Goal: Task Accomplishment & Management: Use online tool/utility

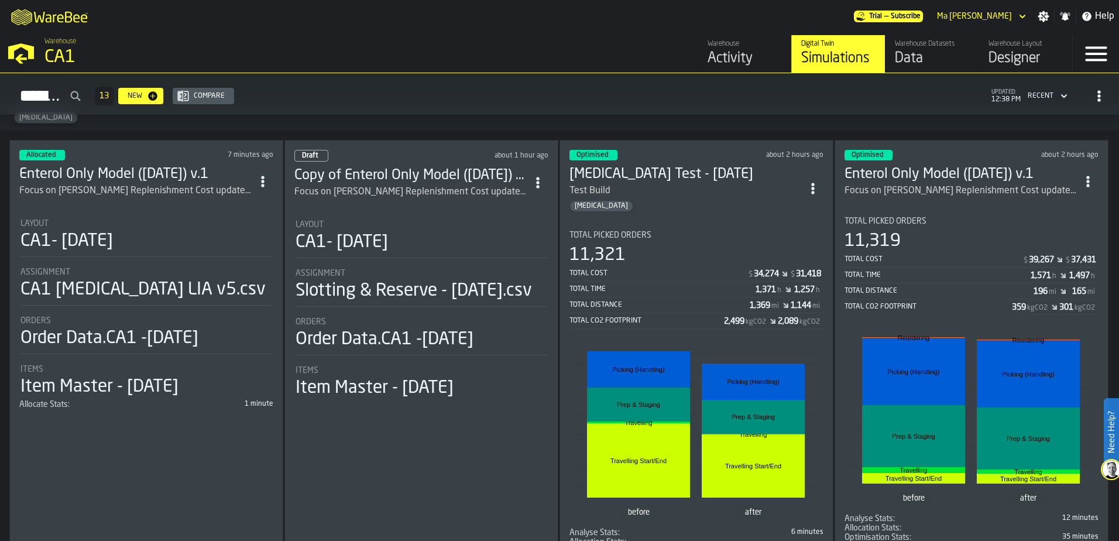
scroll to position [49, 0]
click at [814, 190] on circle "ItemListCard-DashboardItemContainer" at bounding box center [812, 191] width 3 height 3
click at [686, 200] on div "[MEDICAL_DATA]" at bounding box center [685, 206] width 233 height 12
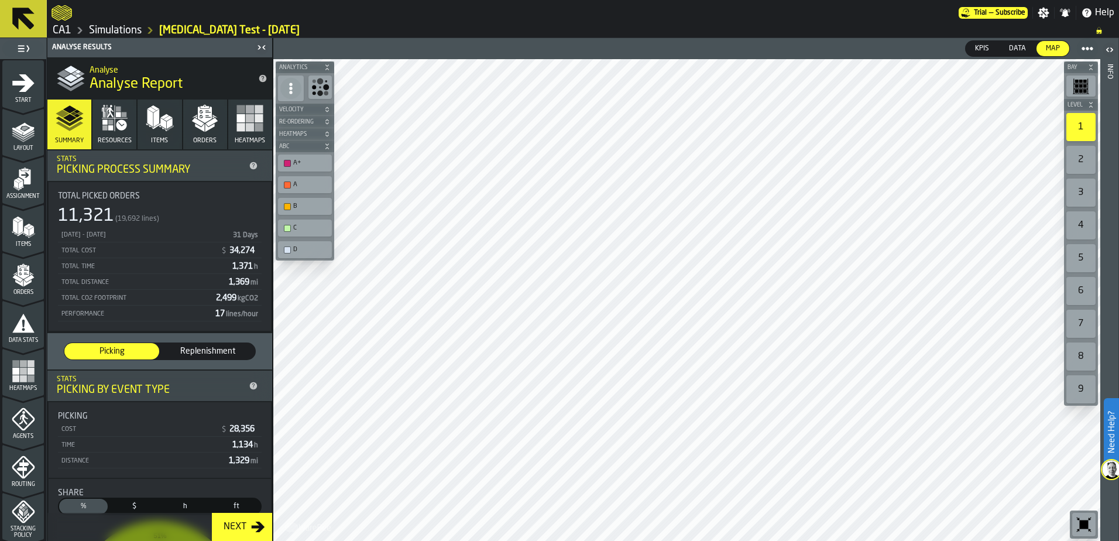
click at [156, 118] on polygon "button" at bounding box center [156, 118] width 6 height 18
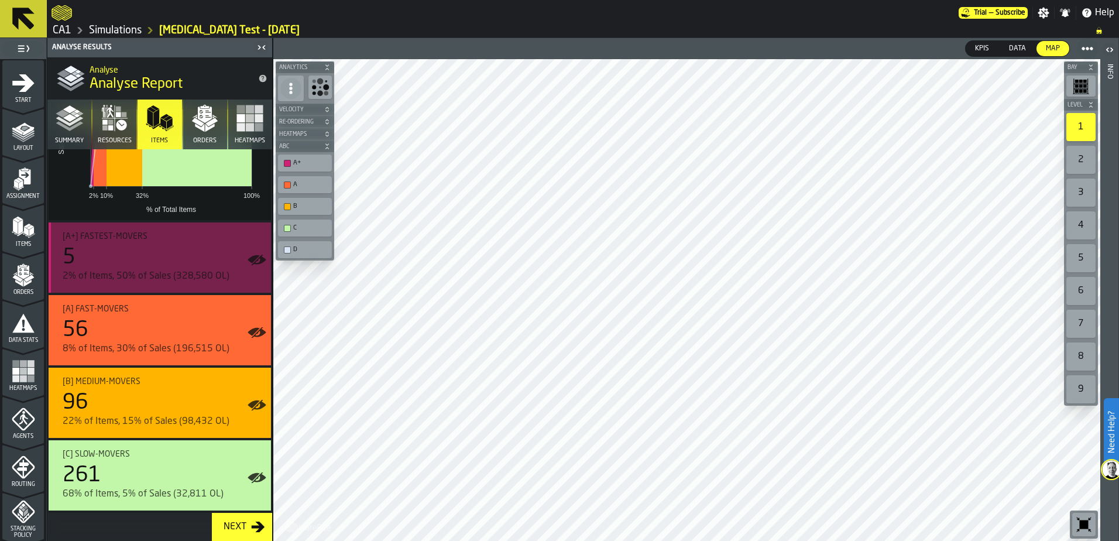
scroll to position [187, 0]
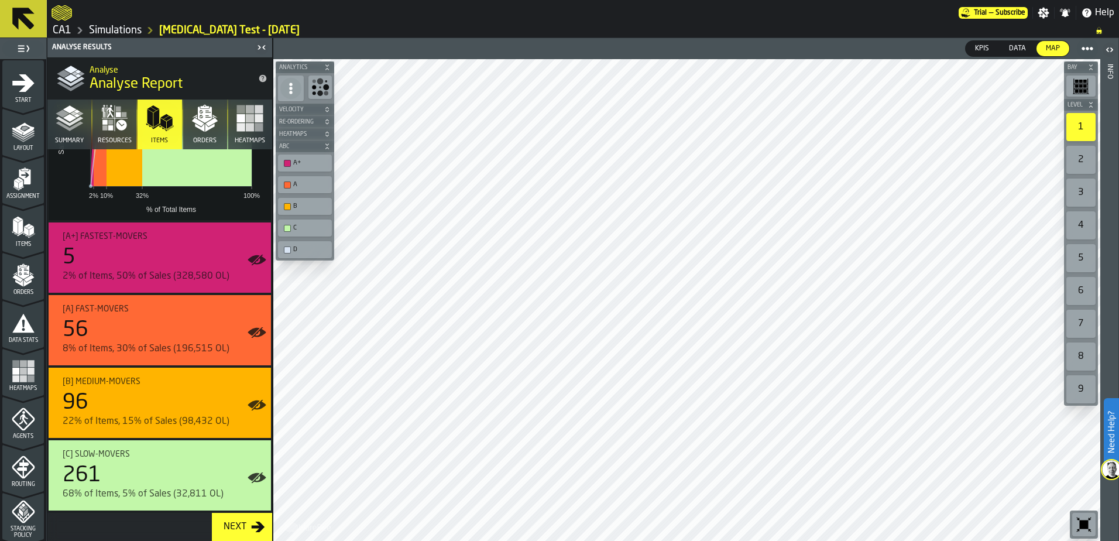
click at [255, 122] on rect "button" at bounding box center [259, 118] width 8 height 8
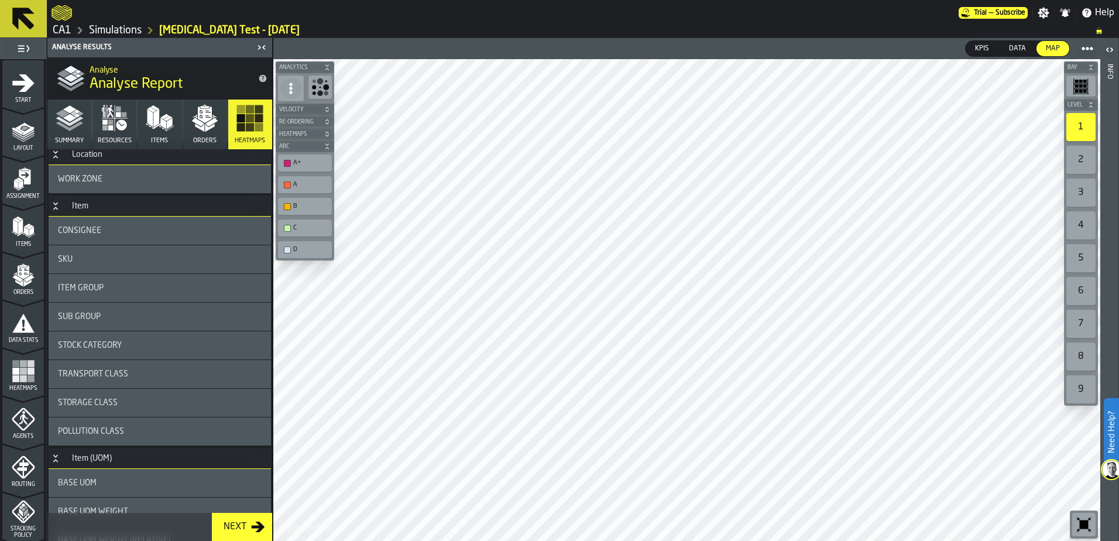
click at [66, 115] on polygon "button" at bounding box center [62, 113] width 13 height 8
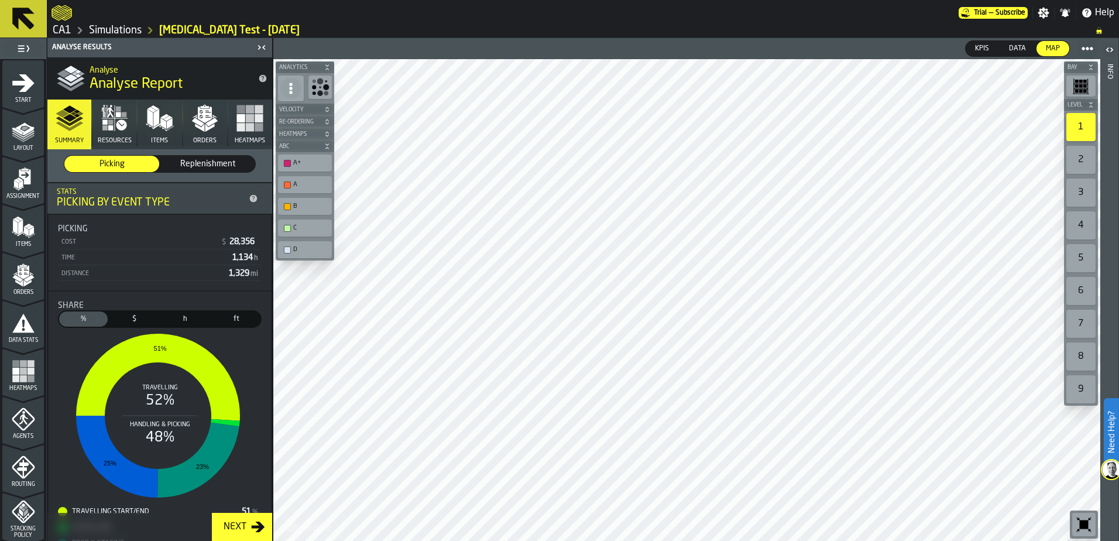
click at [288, 90] on icon at bounding box center [291, 88] width 12 height 12
click at [448, 42] on header "KPIs KPIs Data Data Map Map" at bounding box center [686, 48] width 827 height 21
click at [1093, 44] on span at bounding box center [1087, 48] width 21 height 21
click at [904, 39] on div "KPIs KPIs Data Data Map Map" at bounding box center [893, 48] width 410 height 21
click at [1018, 47] on span "Data" at bounding box center [1017, 48] width 26 height 11
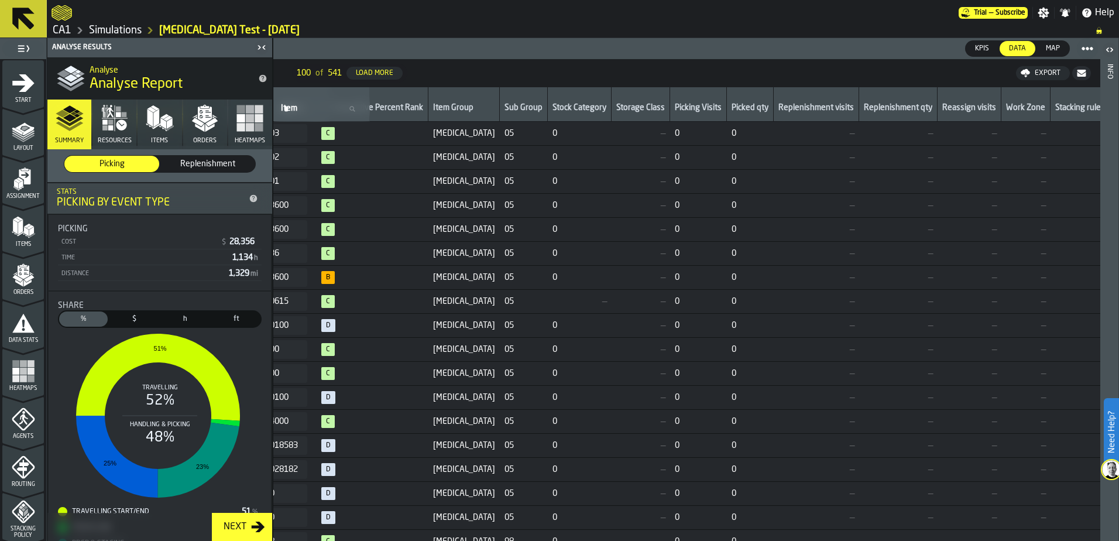
scroll to position [0, 0]
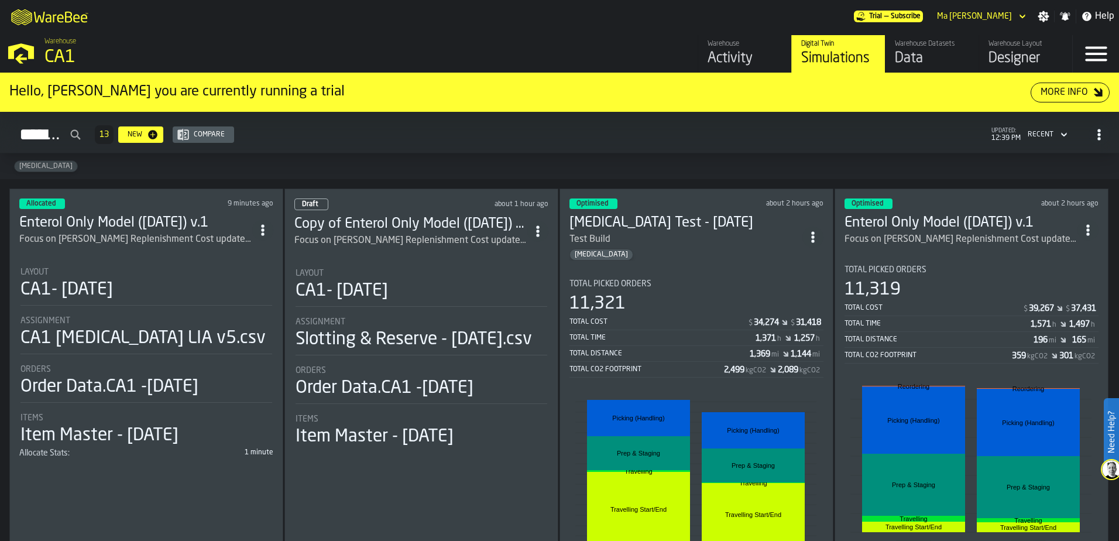
click at [665, 325] on div "Total Cost" at bounding box center [658, 322] width 178 height 8
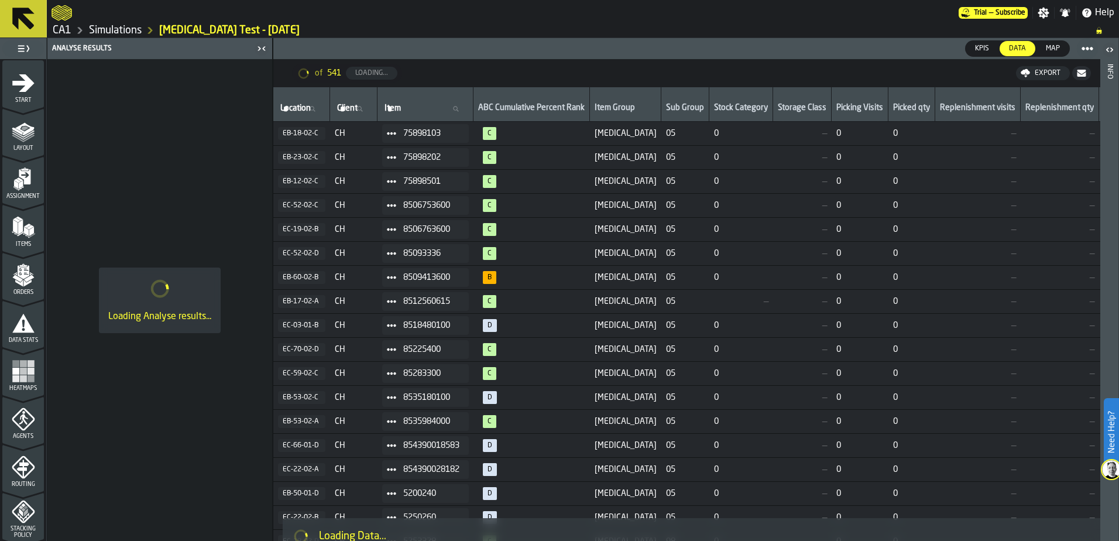
click at [1060, 50] on span "Map" at bounding box center [1052, 48] width 23 height 11
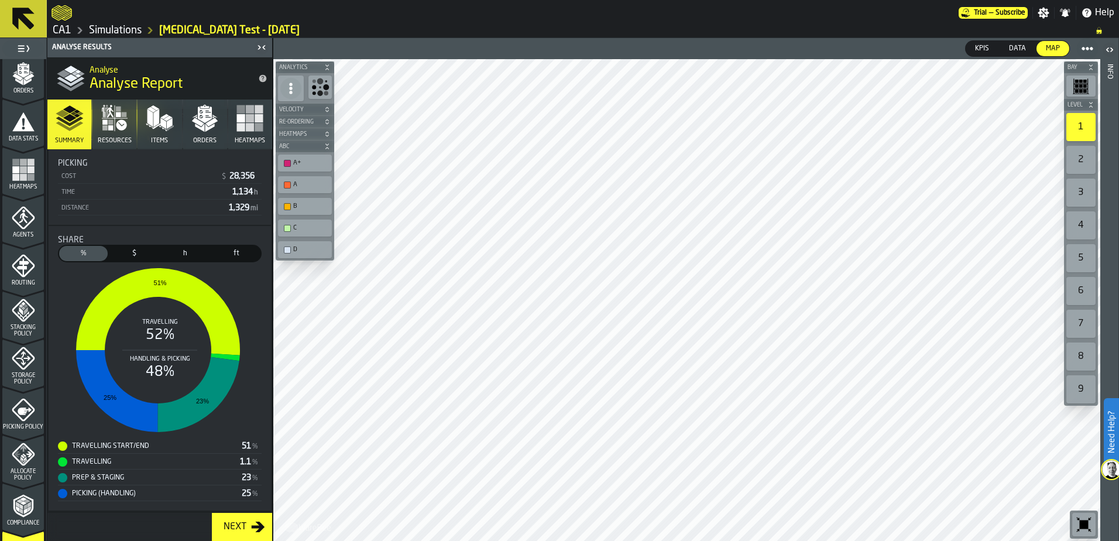
scroll to position [382, 0]
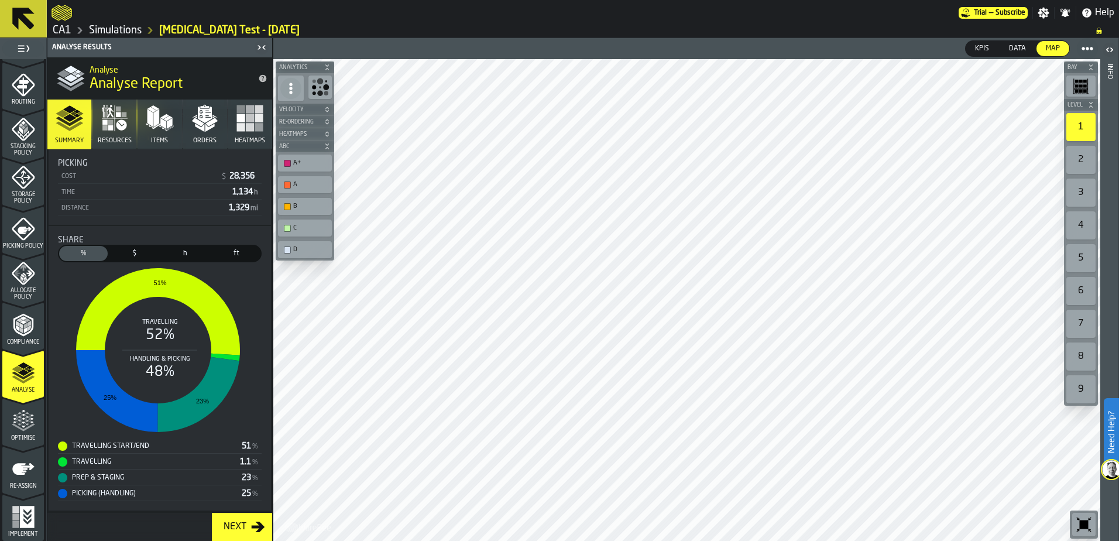
click at [12, 434] on div "Optimise" at bounding box center [23, 425] width 42 height 32
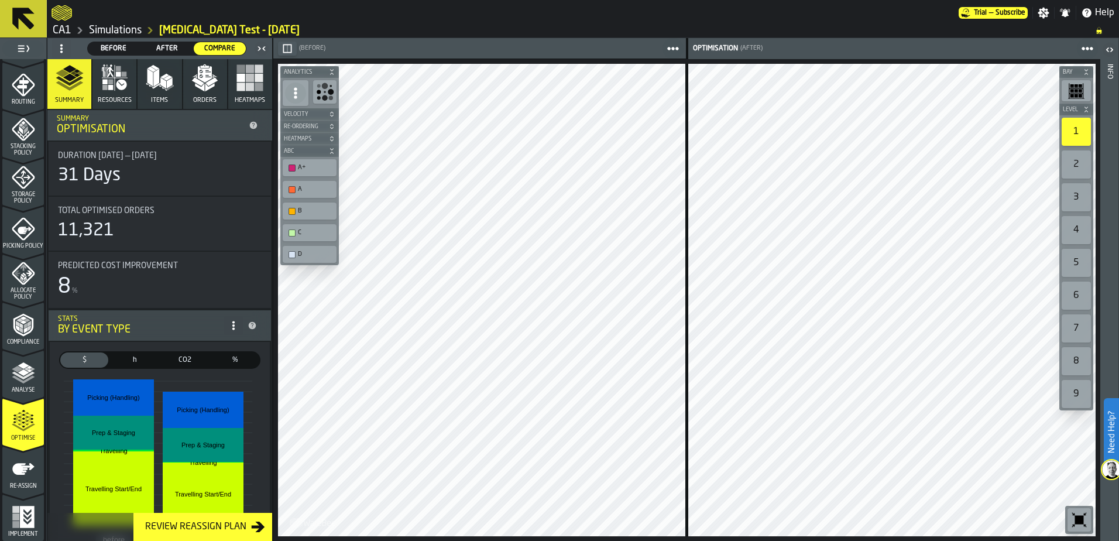
click at [219, 530] on div "Review Reassign Plan" at bounding box center [195, 527] width 111 height 14
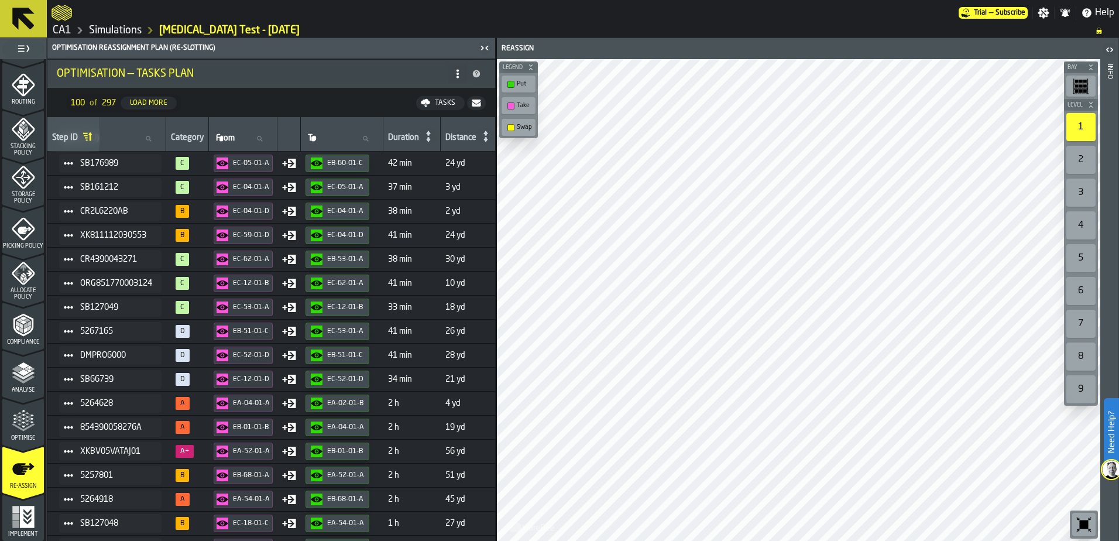
scroll to position [0, 150]
click at [202, 143] on div "Category" at bounding box center [186, 139] width 33 height 12
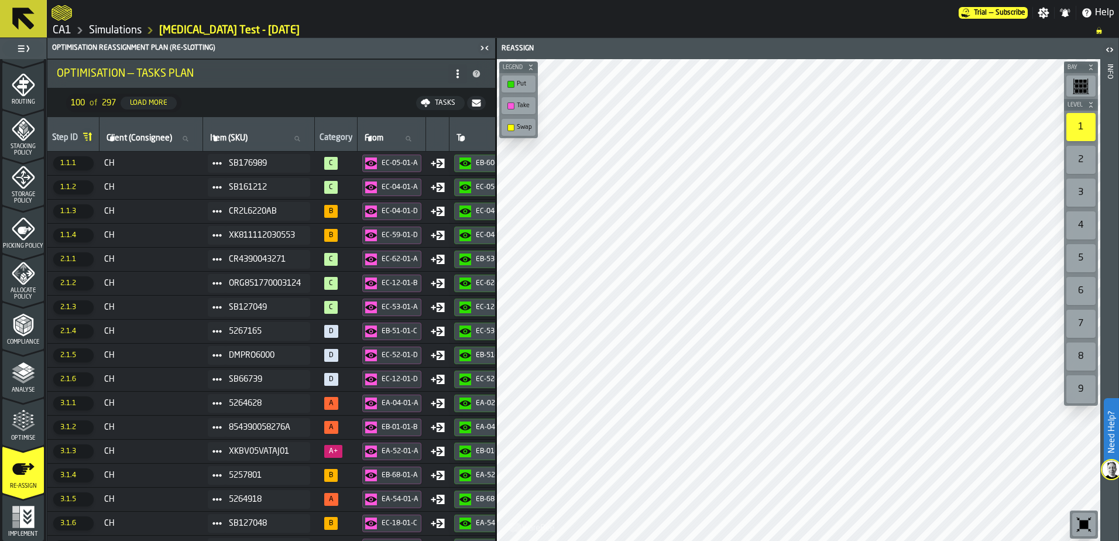
click at [465, 66] on span at bounding box center [457, 73] width 19 height 19
click at [297, 84] on li "Optimisation — Tasks Plan" at bounding box center [271, 74] width 448 height 28
click at [467, 81] on li "Optimisation — Tasks Plan" at bounding box center [271, 74] width 448 height 28
click at [456, 76] on icon at bounding box center [457, 73] width 9 height 9
click at [308, 84] on li "Optimisation — Tasks Plan" at bounding box center [271, 74] width 448 height 28
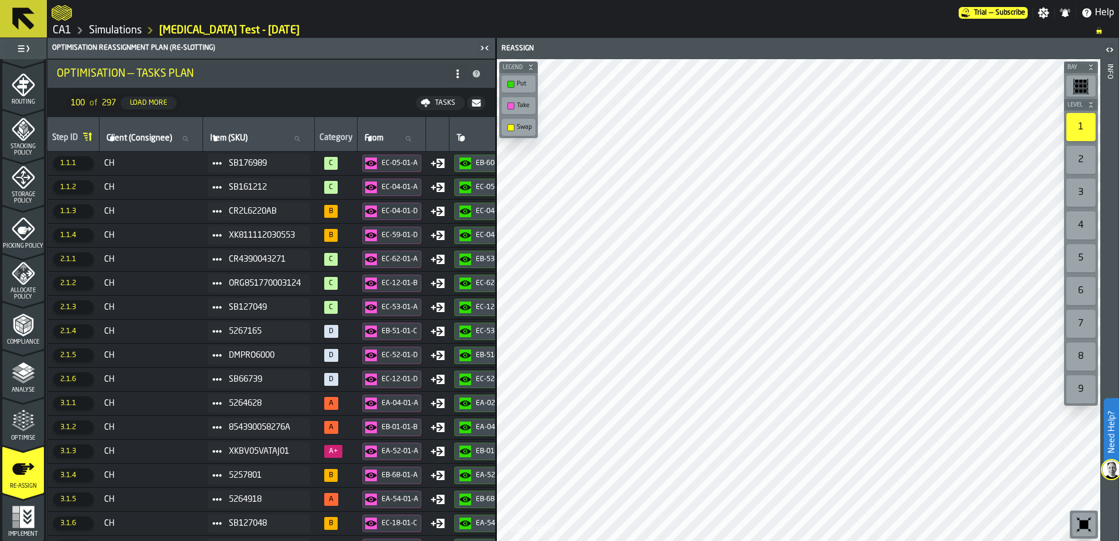
click at [459, 73] on icon at bounding box center [457, 73] width 9 height 9
click at [324, 82] on li "Optimisation — Tasks Plan" at bounding box center [271, 74] width 448 height 28
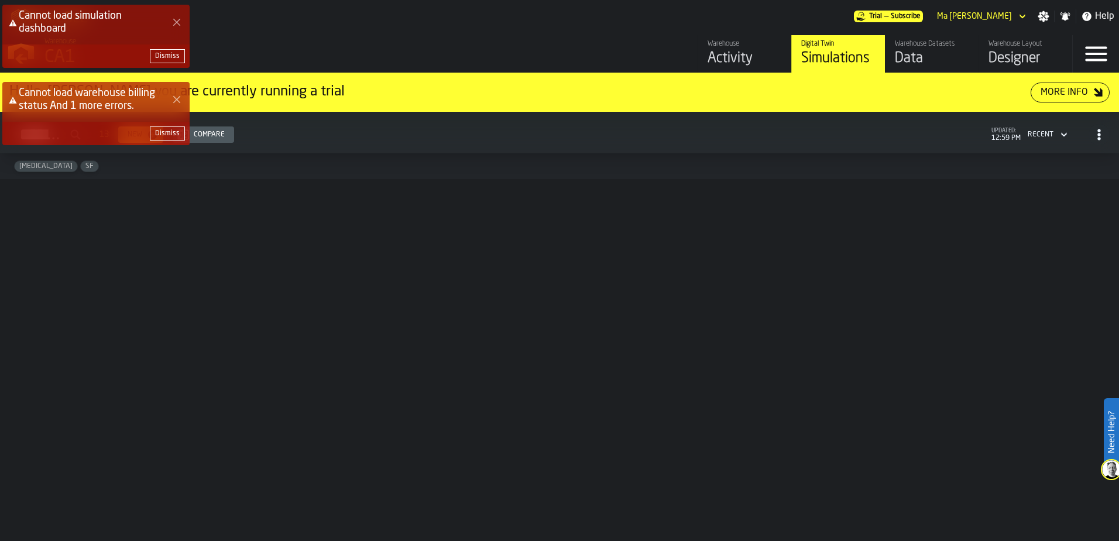
click at [164, 54] on div "Dismiss" at bounding box center [167, 56] width 25 height 8
click at [164, 129] on div "Dismiss" at bounding box center [167, 133] width 25 height 8
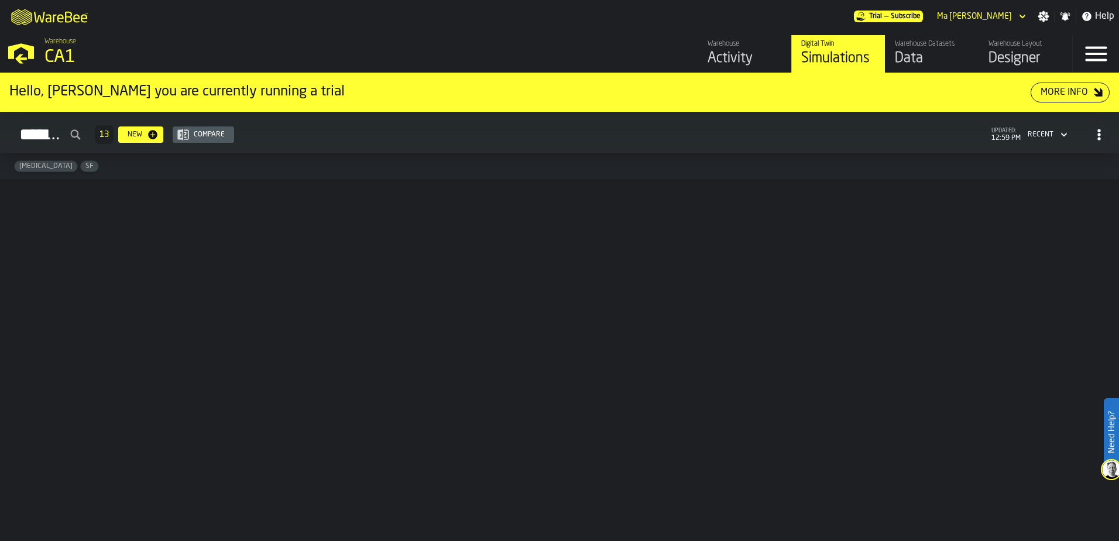
click at [831, 49] on div "Digital Twin Simulations" at bounding box center [838, 54] width 74 height 28
click at [393, 51] on div "Warehouse CA1" at bounding box center [285, 53] width 491 height 40
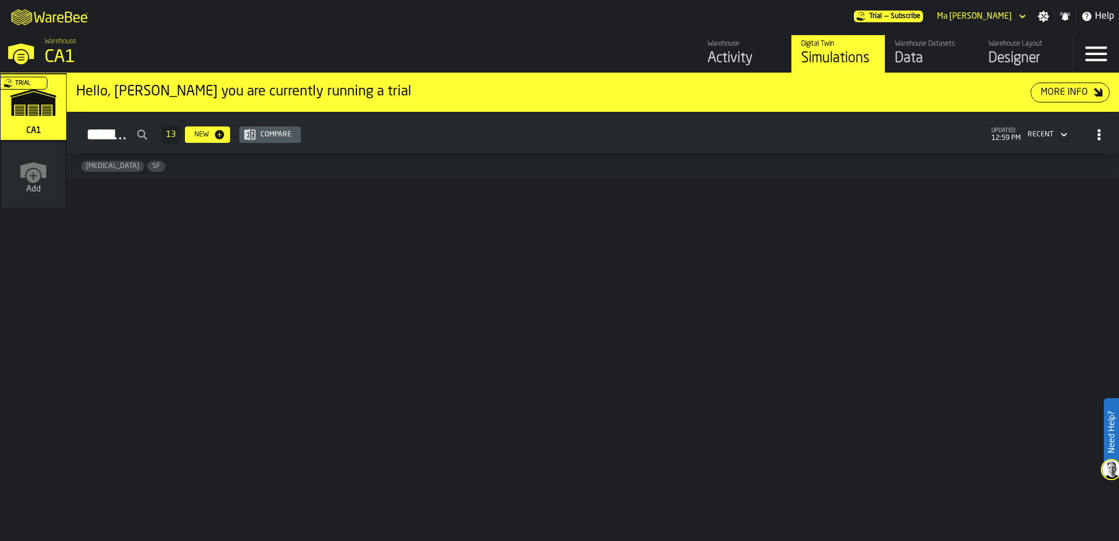
click at [37, 107] on div "Trial" at bounding box center [31, 111] width 66 height 68
click at [49, 18] on icon "logo-header" at bounding box center [49, 19] width 6 height 8
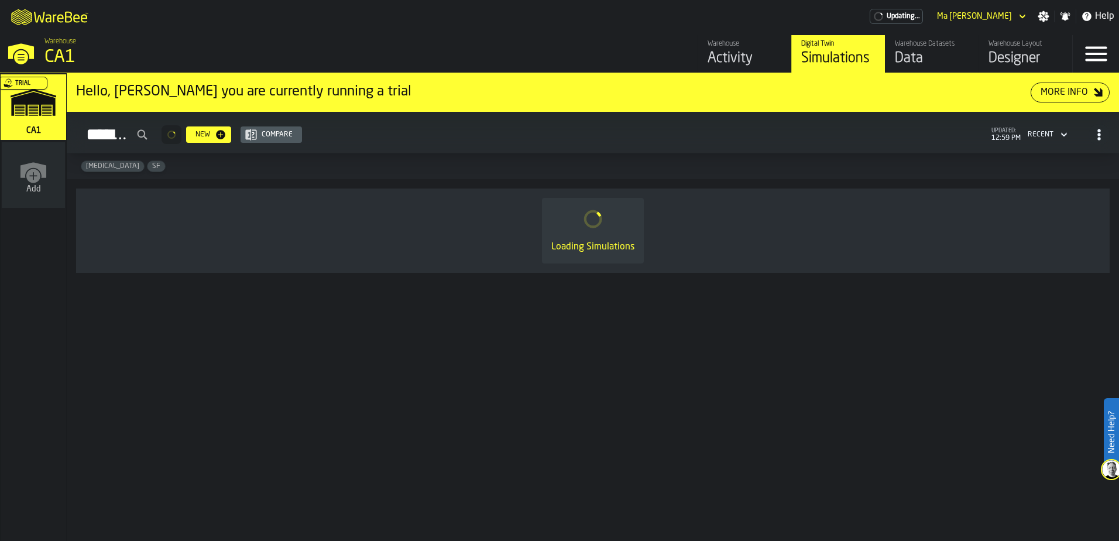
click at [847, 54] on div "Simulations" at bounding box center [838, 58] width 74 height 19
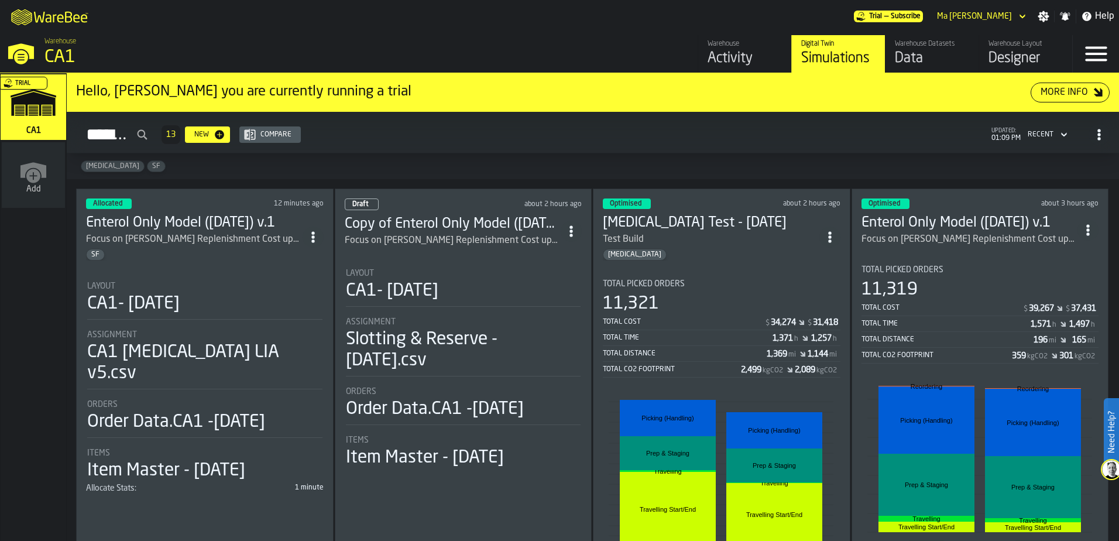
click at [826, 235] on icon "ItemListCard-DashboardItemContainer" at bounding box center [830, 237] width 12 height 12
click at [793, 219] on h3 "[MEDICAL_DATA] Test - [DATE]" at bounding box center [711, 223] width 216 height 19
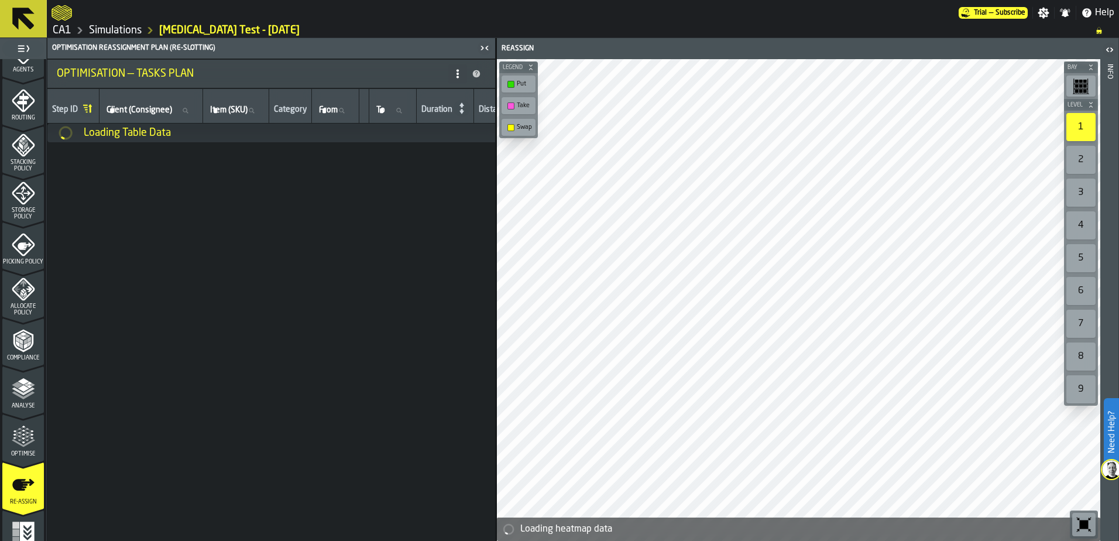
scroll to position [382, 0]
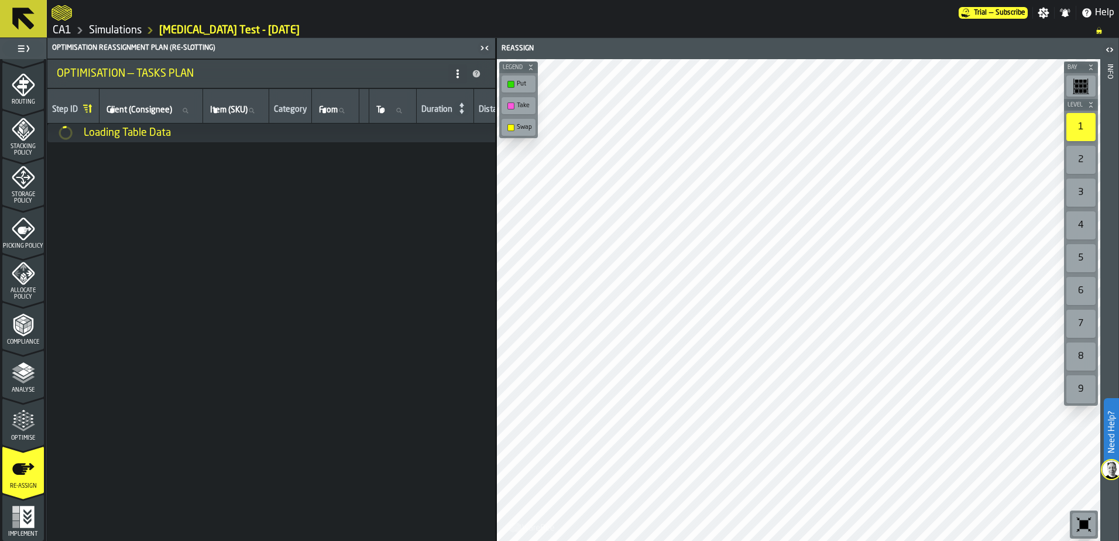
click at [19, 465] on icon "menu Re-assign" at bounding box center [23, 469] width 22 height 12
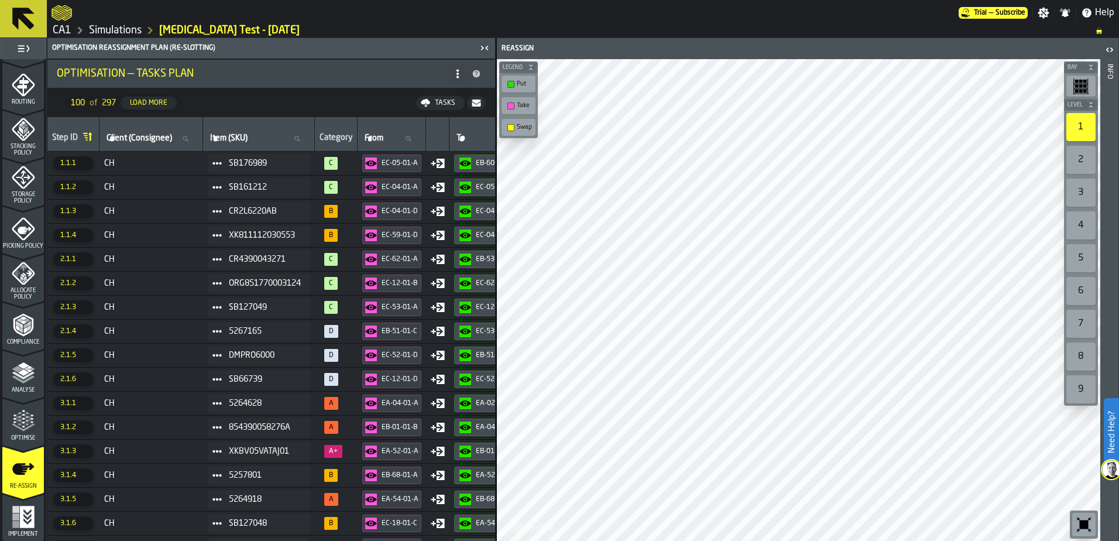
click at [12, 473] on icon "menu Re-assign" at bounding box center [23, 468] width 23 height 23
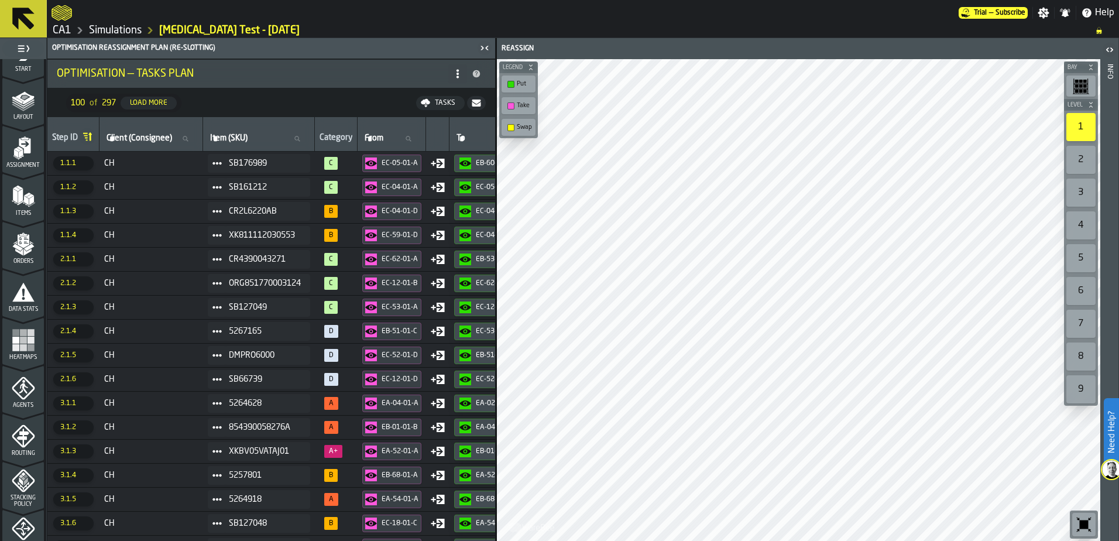
scroll to position [0, 0]
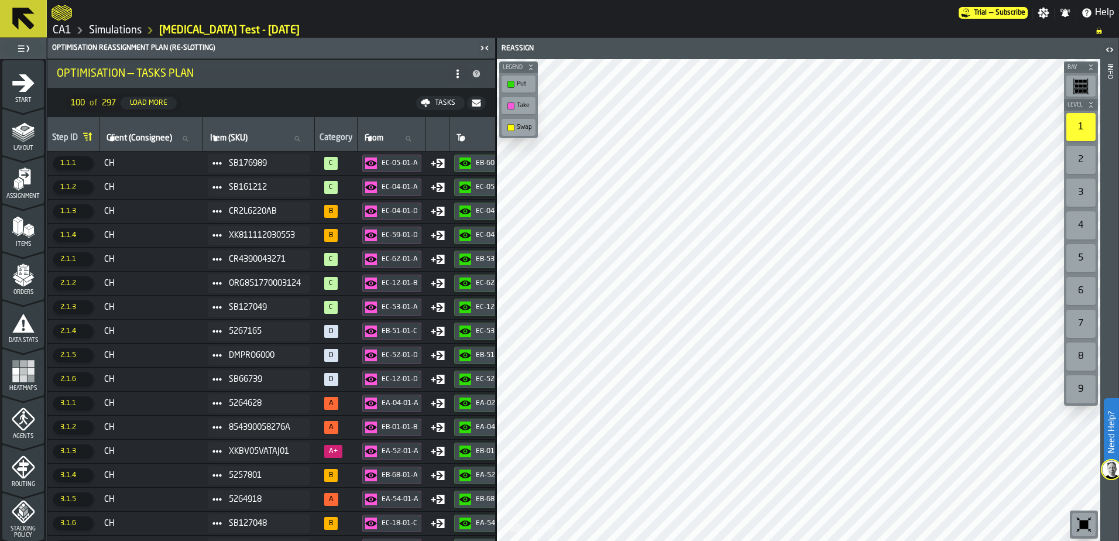
click at [442, 101] on div "Tasks" at bounding box center [445, 103] width 30 height 8
click at [397, 104] on icon at bounding box center [395, 101] width 9 height 5
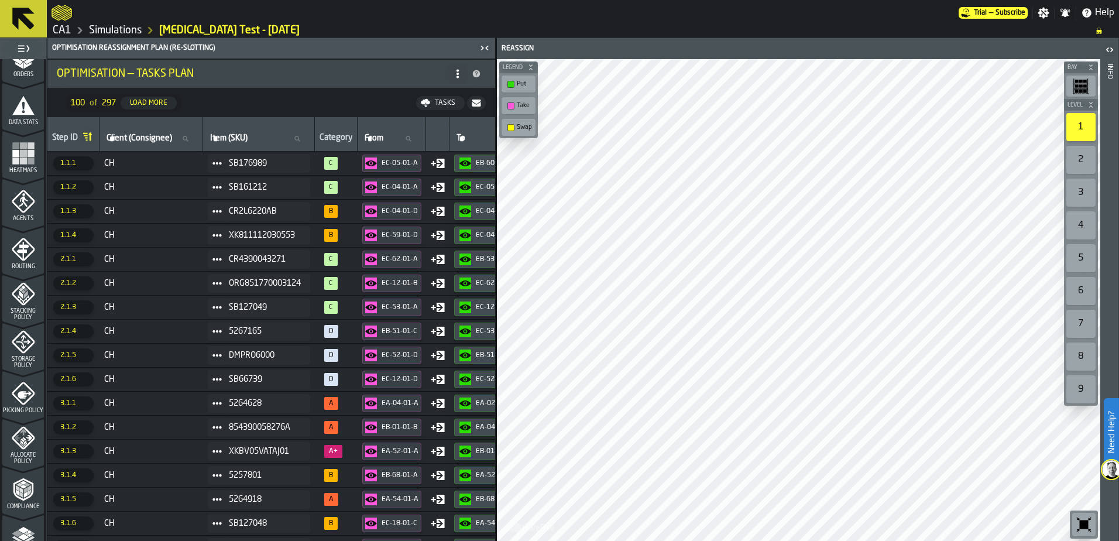
scroll to position [382, 0]
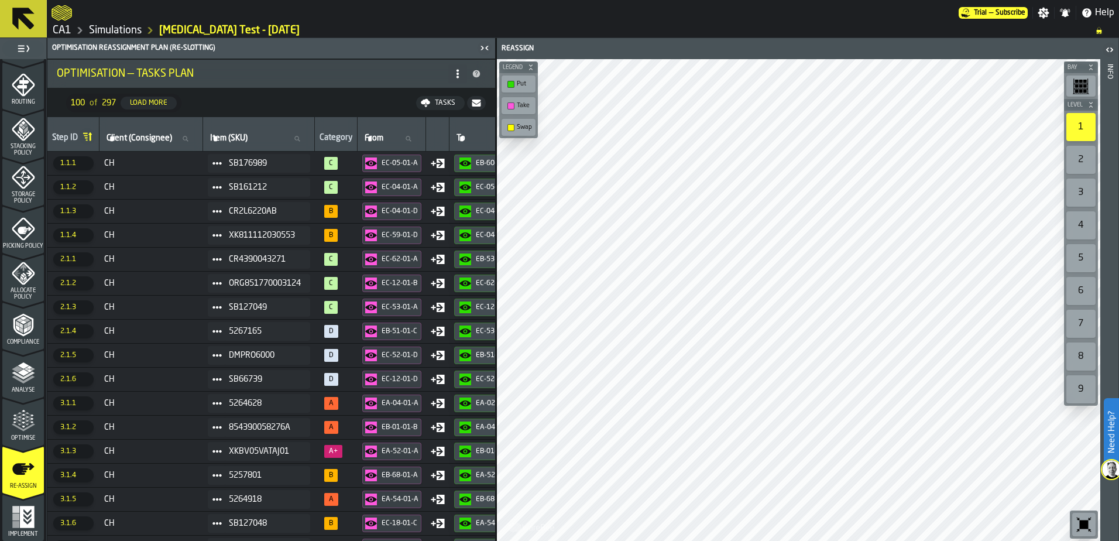
click at [27, 419] on icon "menu Optimise" at bounding box center [23, 420] width 23 height 23
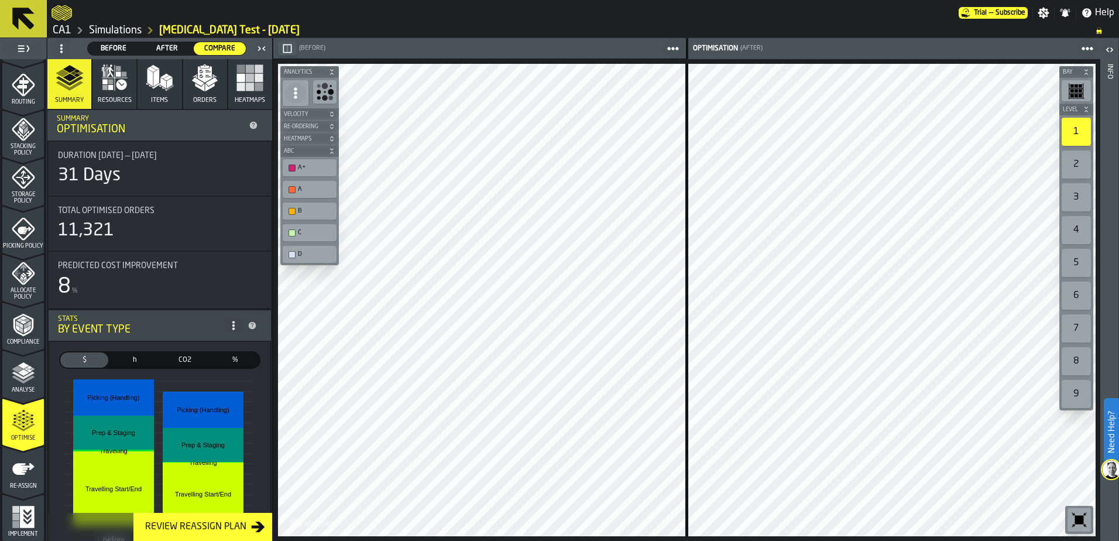
click at [297, 86] on span at bounding box center [295, 92] width 21 height 21
click at [418, 30] on ol "CA1 Simulations [MEDICAL_DATA] Test - [DATE]" at bounding box center [567, 30] width 1032 height 14
click at [263, 47] on icon "button-toggle-Close me" at bounding box center [262, 49] width 14 height 14
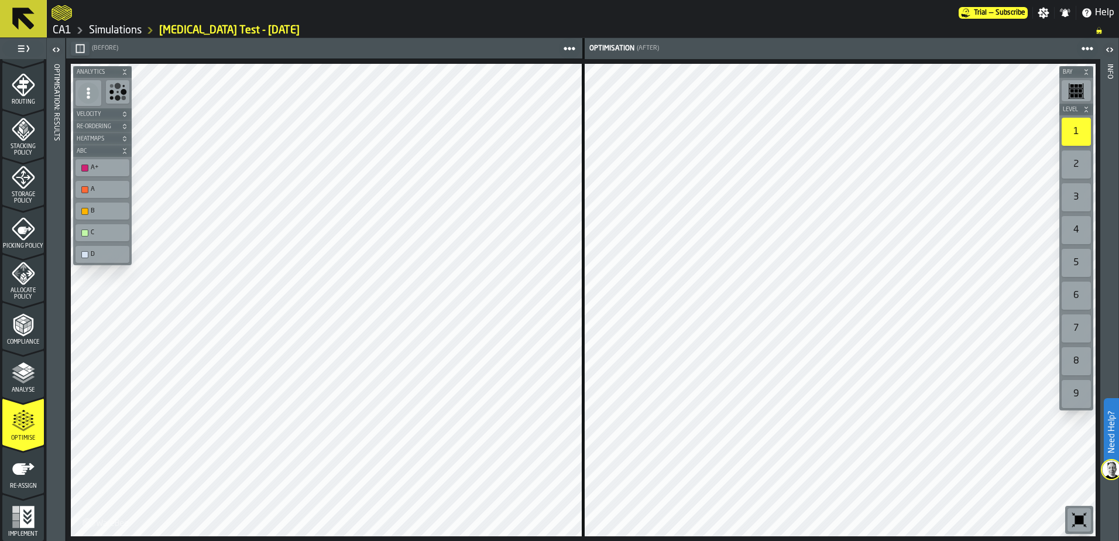
click at [1082, 518] on icon "button-toolbar-undefined" at bounding box center [1079, 519] width 9 height 9
click at [778, 11] on div at bounding box center [504, 12] width 907 height 21
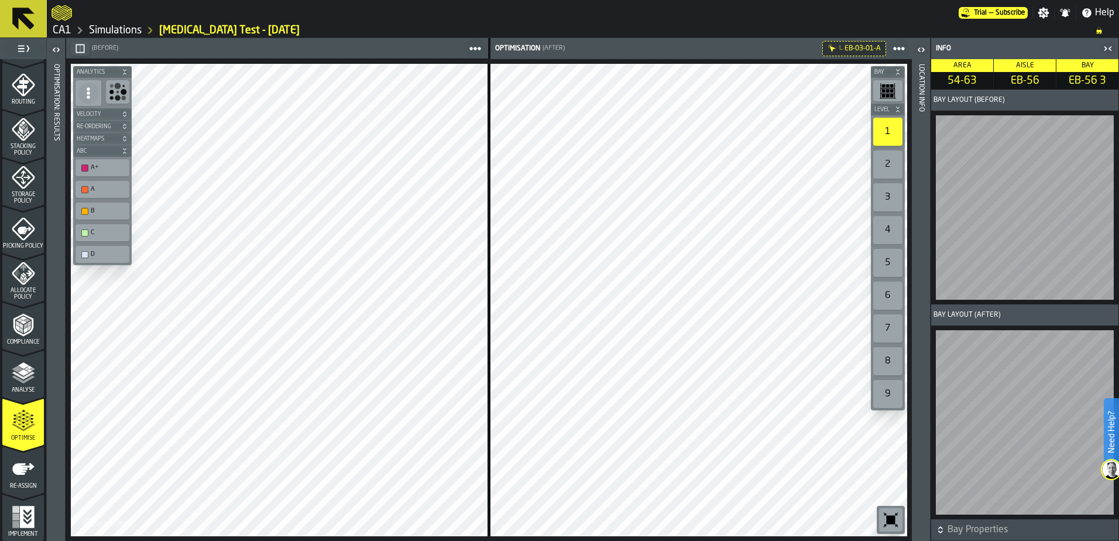
click at [922, 52] on icon "button-toggle-Open" at bounding box center [921, 50] width 14 height 14
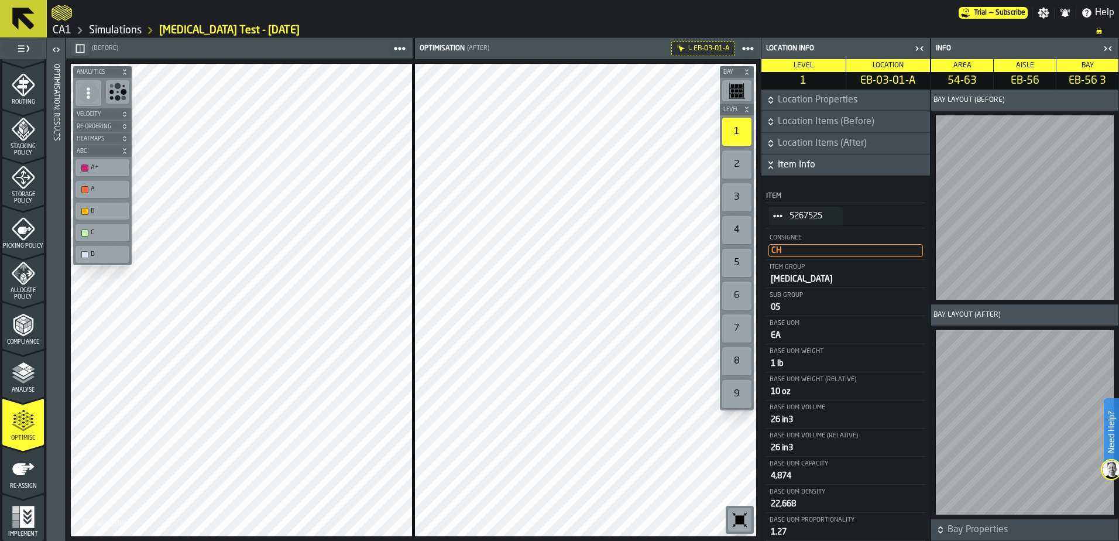
click at [503, 19] on div at bounding box center [504, 12] width 907 height 21
drag, startPoint x: 503, startPoint y: 19, endPoint x: 460, endPoint y: 20, distance: 42.7
click at [460, 20] on div at bounding box center [504, 12] width 907 height 21
click at [1104, 47] on icon "button-toggle-Close me" at bounding box center [1108, 49] width 14 height 14
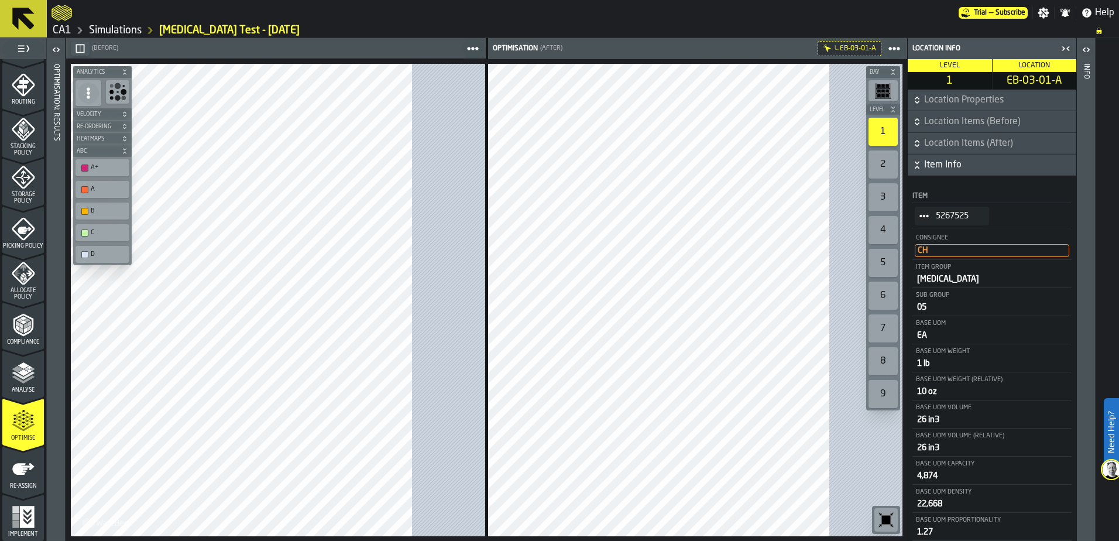
click at [1068, 47] on icon "button-toggle-Close me" at bounding box center [1067, 48] width 3 height 4
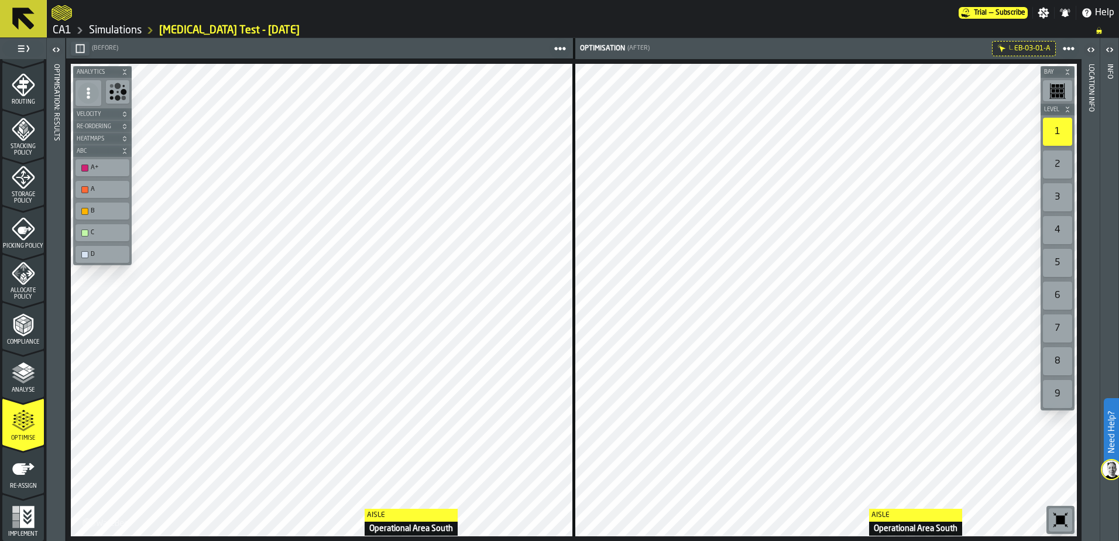
drag, startPoint x: 19, startPoint y: 283, endPoint x: 192, endPoint y: 1, distance: 331.4
click at [19, 283] on icon "menu Allocate Policy" at bounding box center [23, 273] width 23 height 23
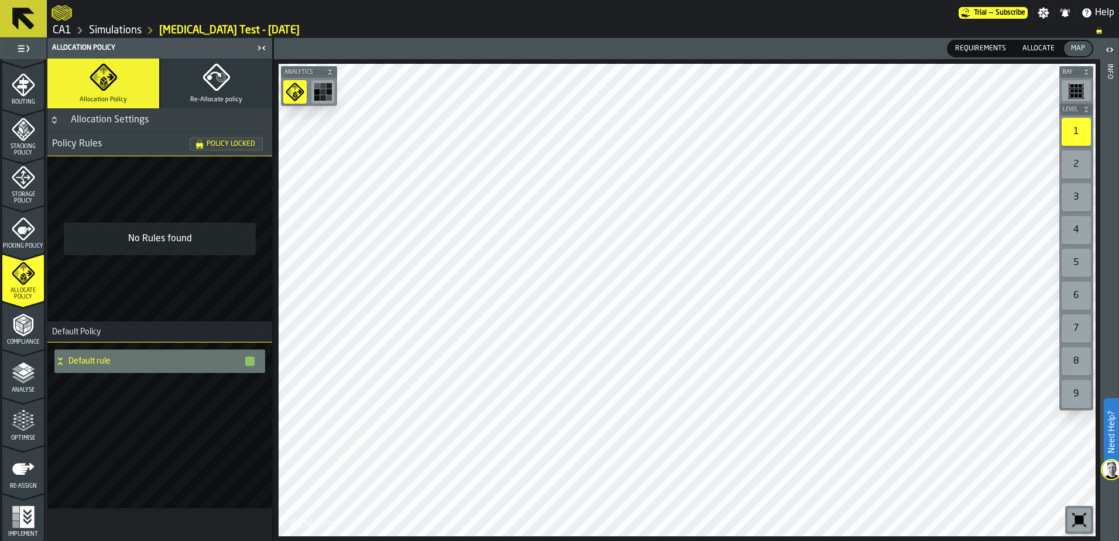
drag, startPoint x: 19, startPoint y: 470, endPoint x: 27, endPoint y: 290, distance: 181.0
click at [19, 470] on icon "menu Re-assign" at bounding box center [23, 469] width 22 height 12
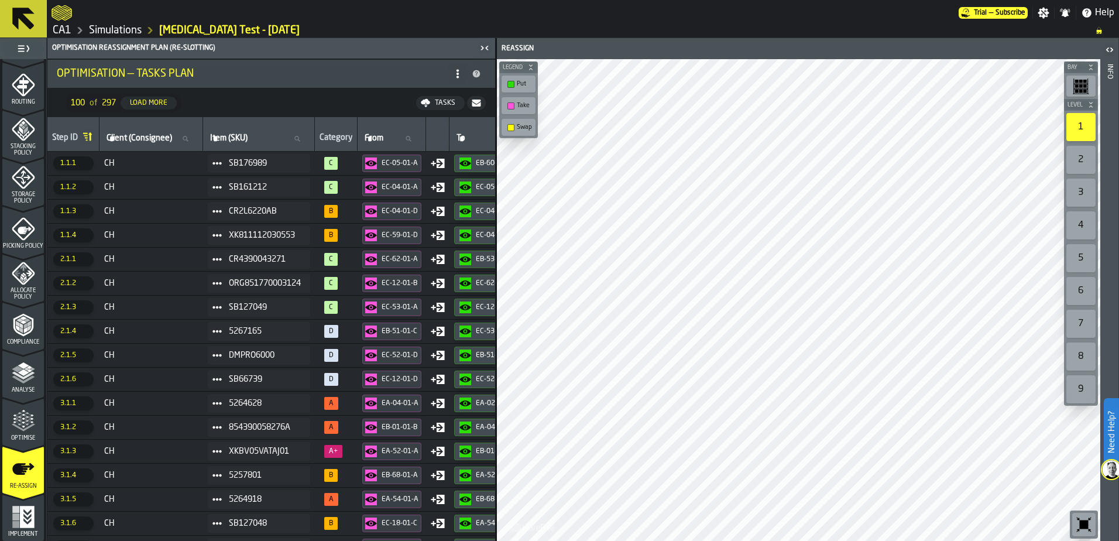
click at [483, 50] on icon "button-toggle-Close me" at bounding box center [484, 48] width 14 height 14
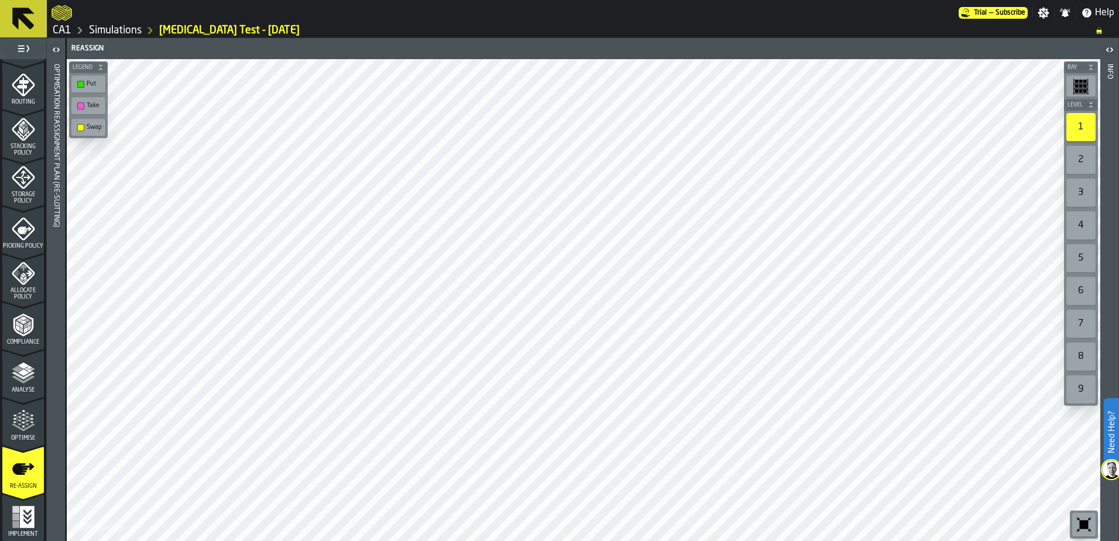
click at [24, 434] on div "Optimise" at bounding box center [23, 425] width 42 height 32
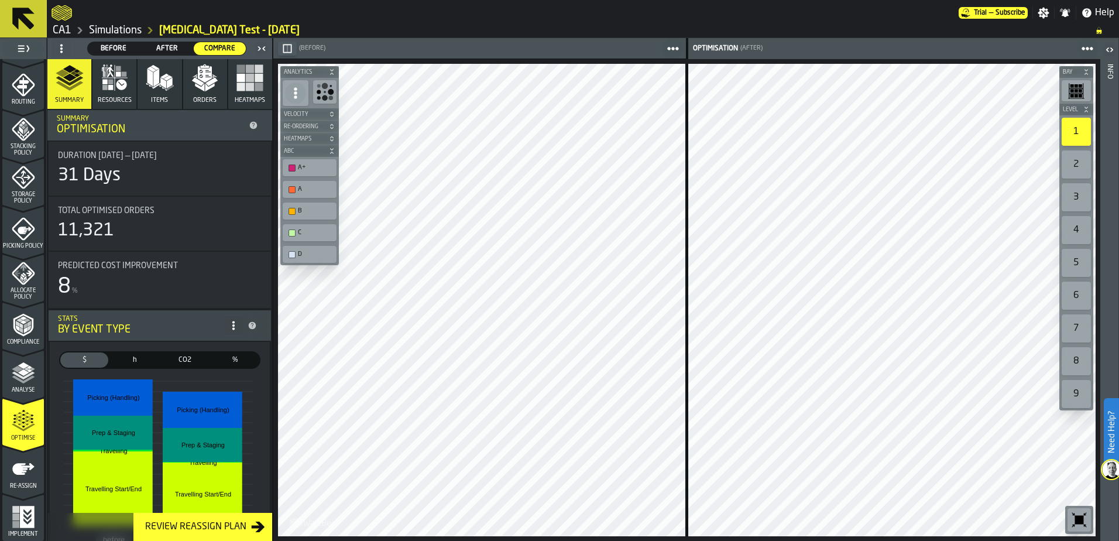
click at [261, 49] on icon "button-toggle-Close me" at bounding box center [262, 49] width 14 height 14
